Goal: Navigation & Orientation: Find specific page/section

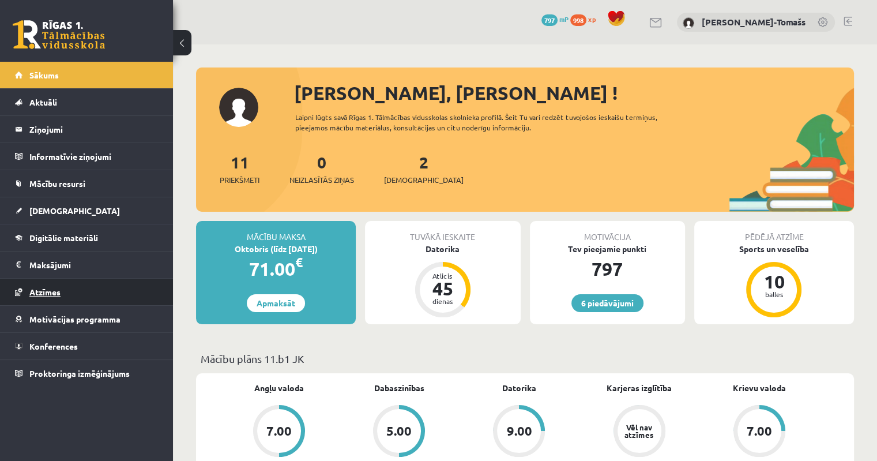
click at [44, 295] on span "Atzīmes" at bounding box center [44, 291] width 31 height 10
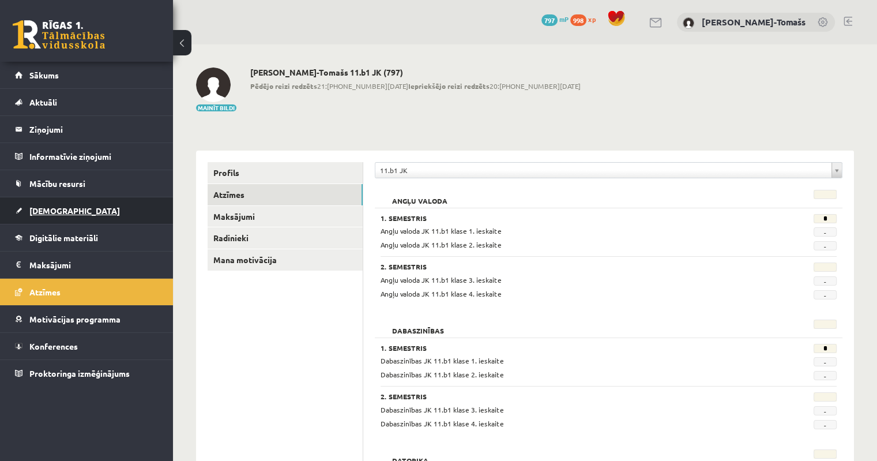
click at [44, 205] on span "[DEMOGRAPHIC_DATA]" at bounding box center [74, 210] width 90 height 10
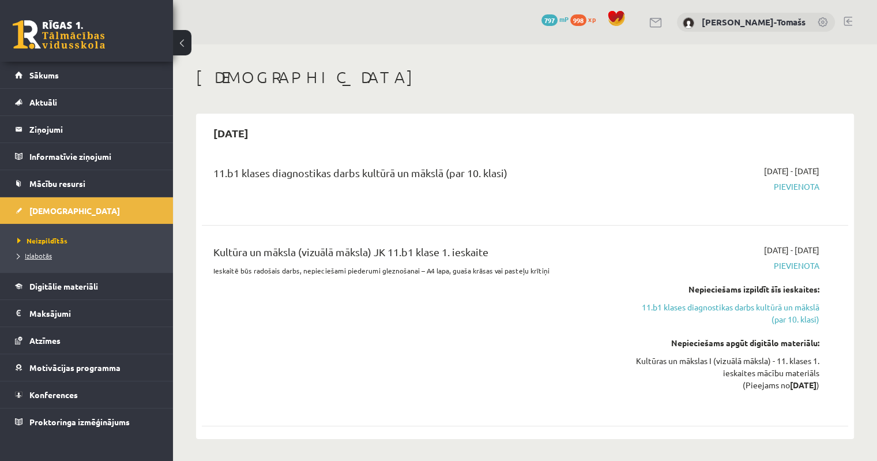
click at [39, 255] on span "Izlabotās" at bounding box center [34, 255] width 35 height 9
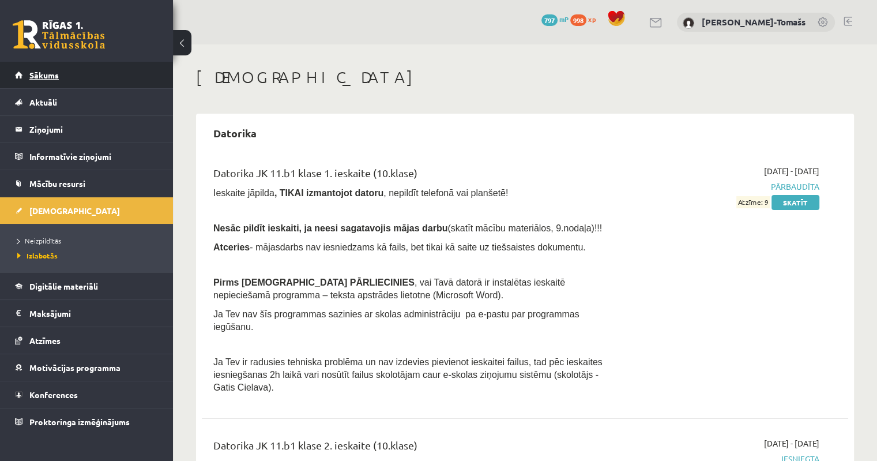
click at [36, 74] on span "Sākums" at bounding box center [43, 75] width 29 height 10
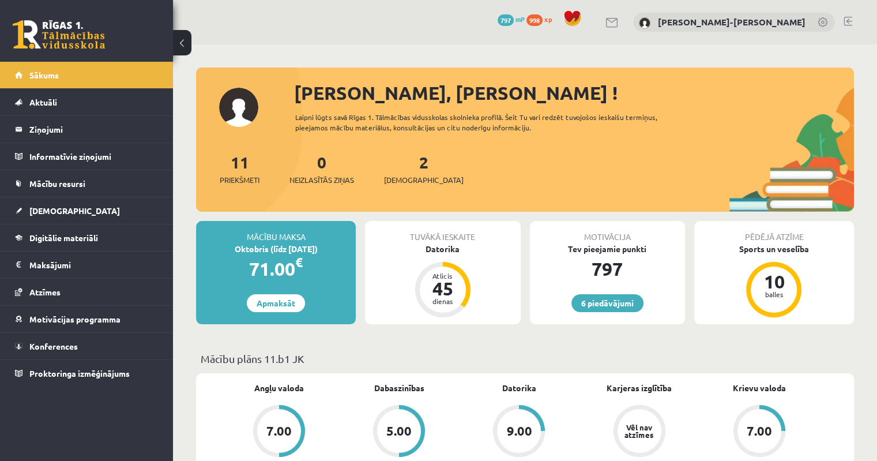
click at [848, 24] on link at bounding box center [847, 21] width 9 height 9
click at [50, 209] on span "[DEMOGRAPHIC_DATA]" at bounding box center [74, 210] width 90 height 10
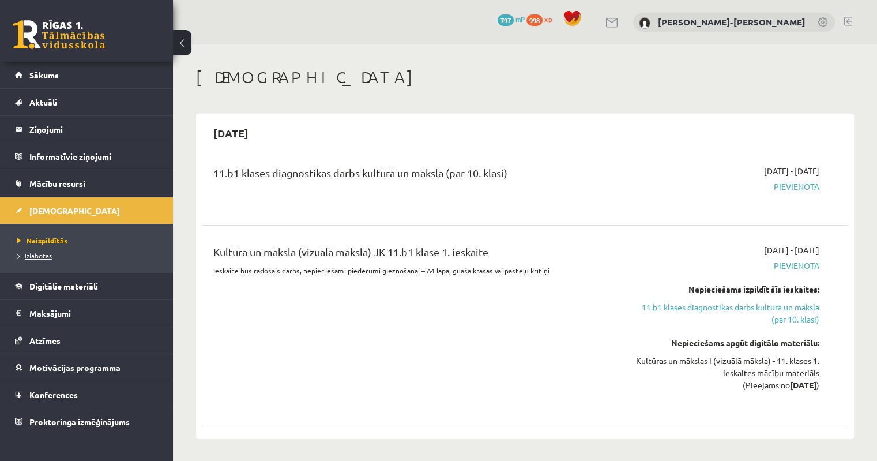
click at [37, 256] on span "Izlabotās" at bounding box center [34, 255] width 35 height 9
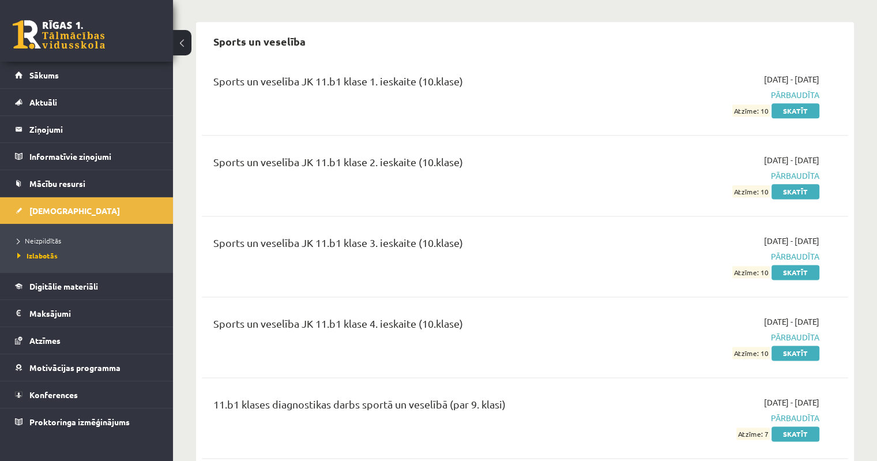
scroll to position [1471, 0]
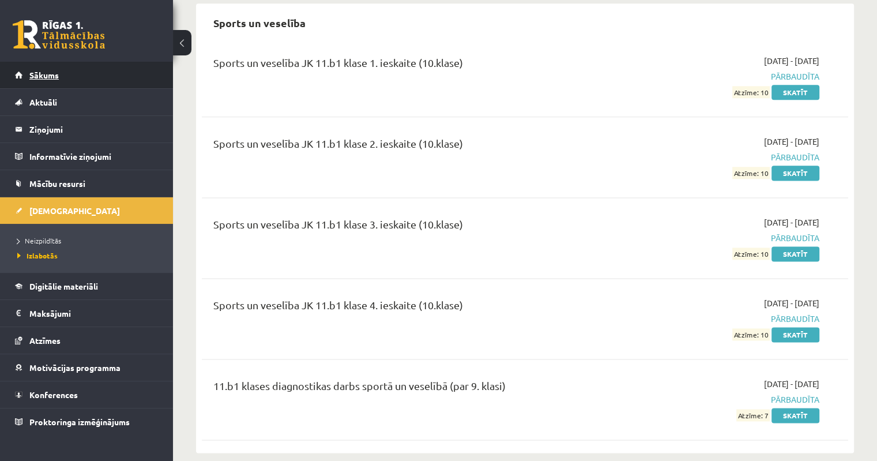
click at [39, 80] on link "Sākums" at bounding box center [87, 75] width 144 height 27
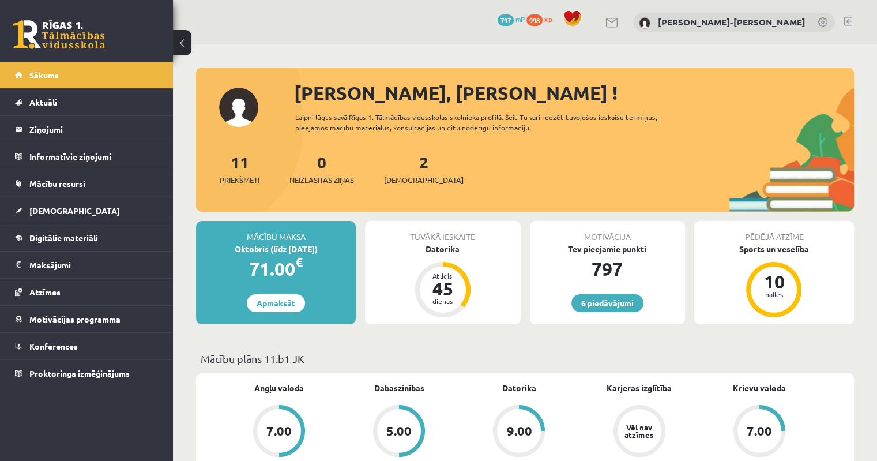
click at [581, 18] on span at bounding box center [572, 18] width 17 height 17
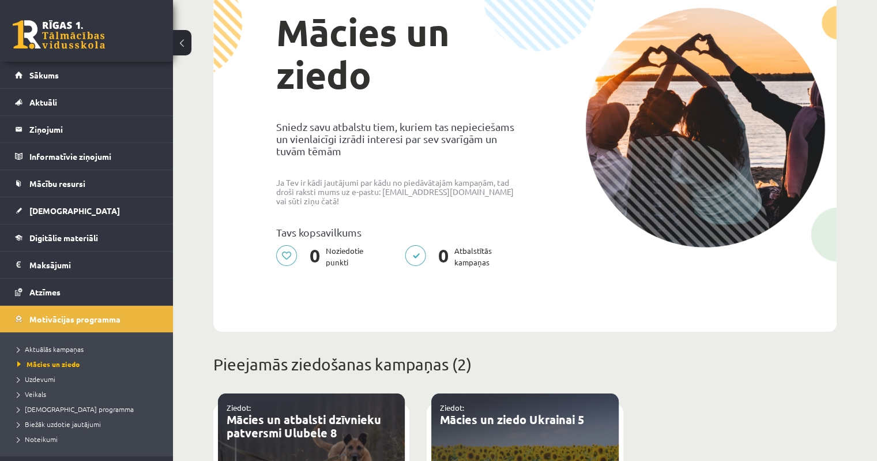
click at [876, 370] on html "0 Dāvanas 797 mP 998 xp [PERSON_NAME]-[PERSON_NAME] Sākums Aktuāli Kā mācīties …" at bounding box center [438, 140] width 877 height 461
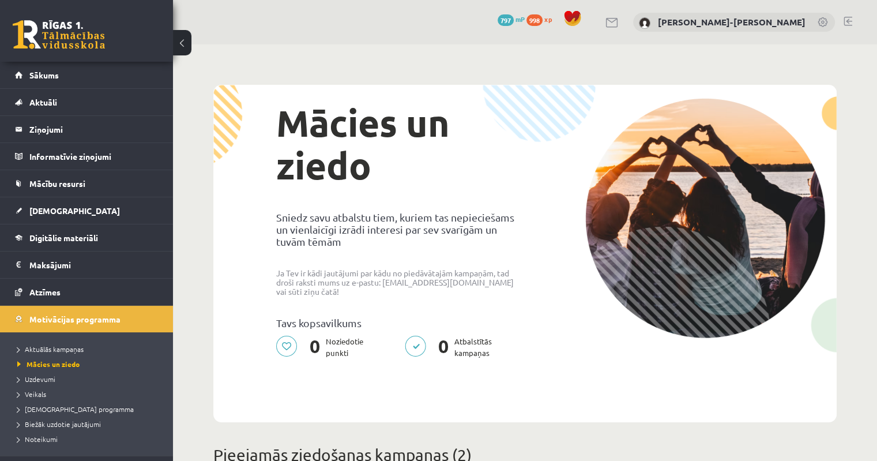
click at [542, 20] on span "998" at bounding box center [534, 20] width 16 height 12
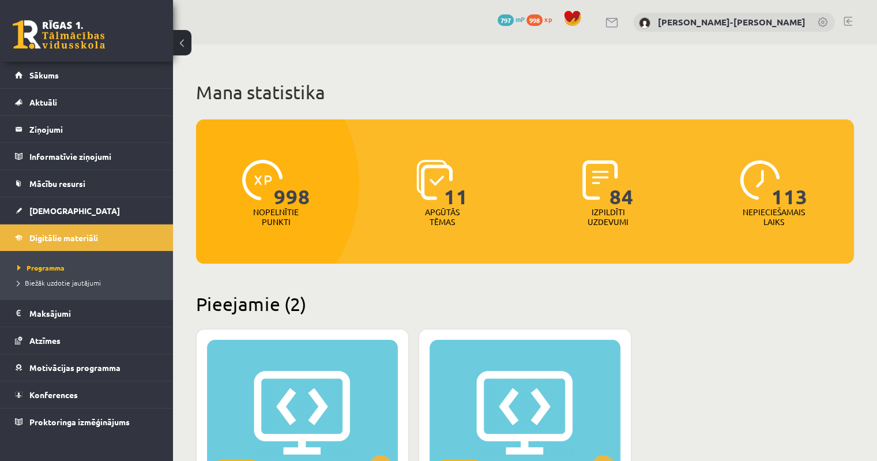
click at [514, 20] on span "797" at bounding box center [505, 20] width 16 height 12
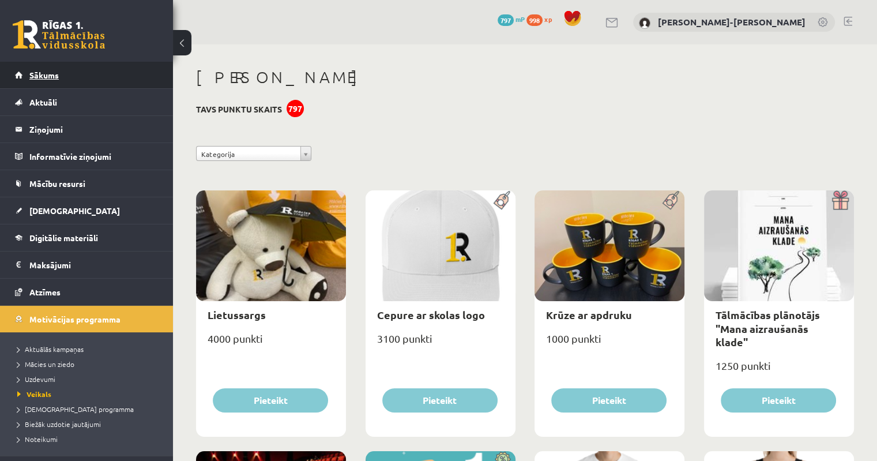
click at [51, 77] on span "Sākums" at bounding box center [43, 75] width 29 height 10
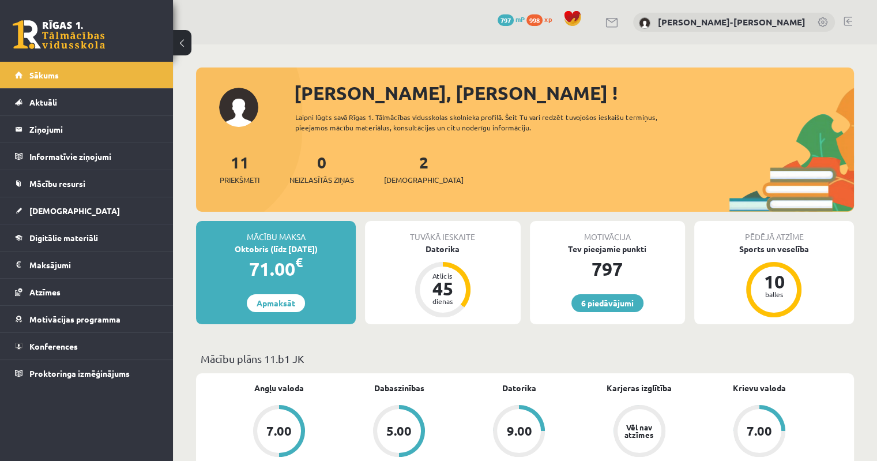
click at [846, 18] on link at bounding box center [847, 21] width 9 height 9
click at [850, 22] on link at bounding box center [847, 21] width 9 height 9
